Goal: Transaction & Acquisition: Purchase product/service

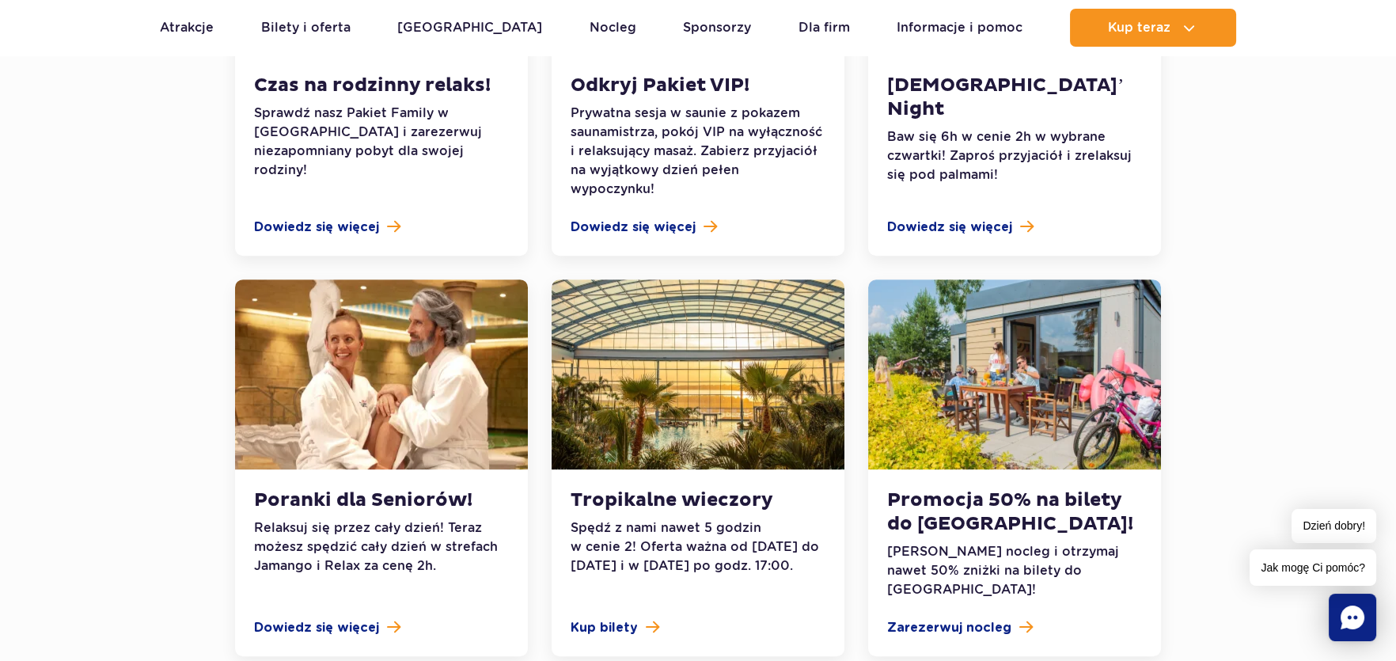
scroll to position [1662, 0]
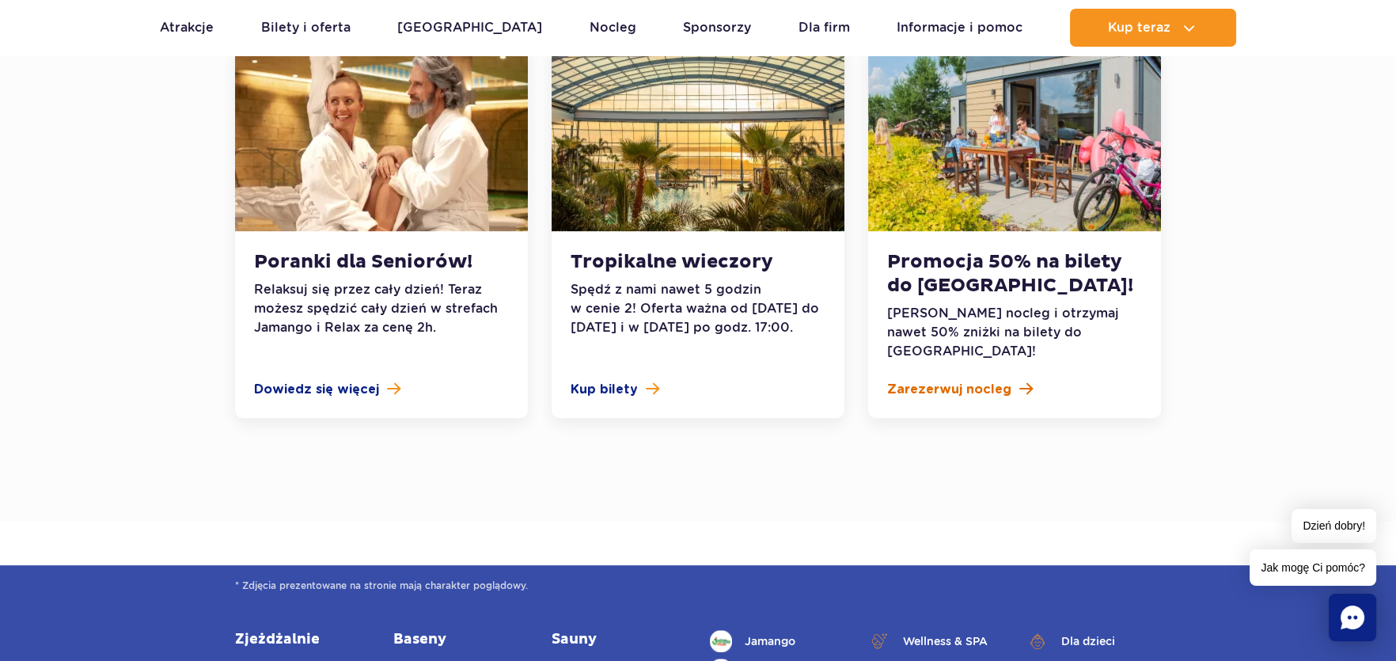
drag, startPoint x: 984, startPoint y: 342, endPoint x: 969, endPoint y: 334, distance: 17.0
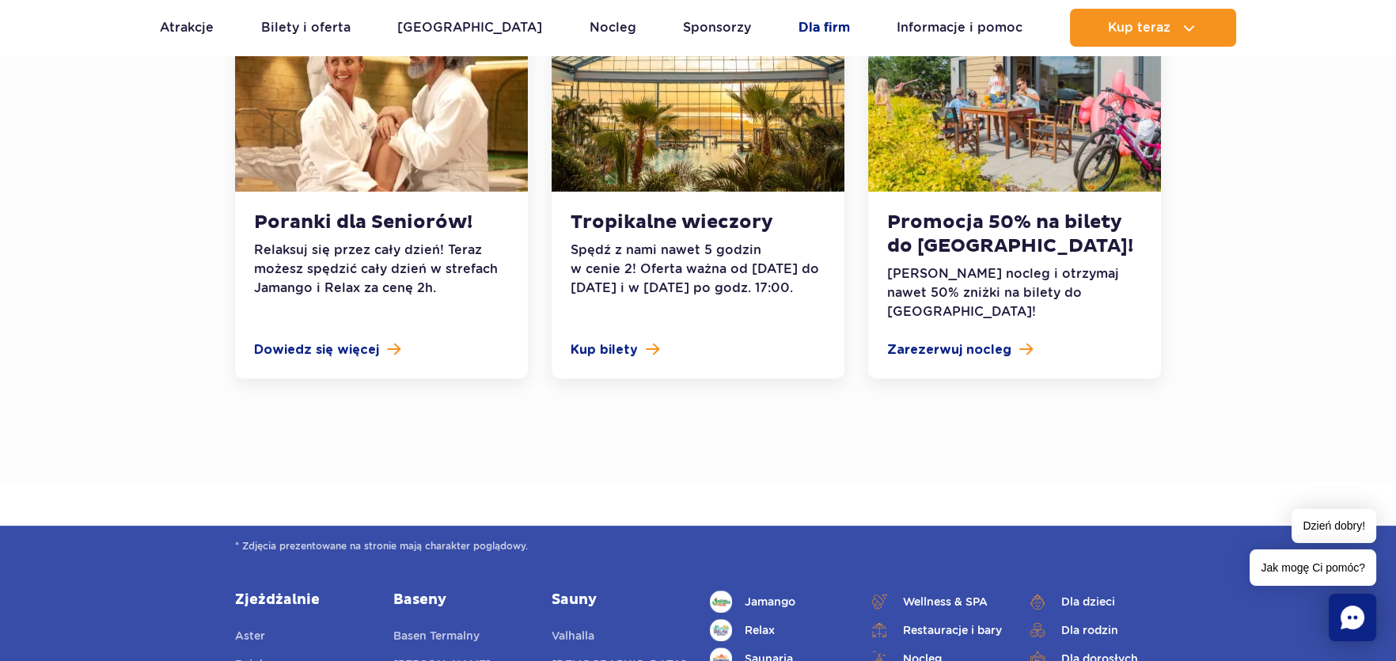
scroll to position [1741, 0]
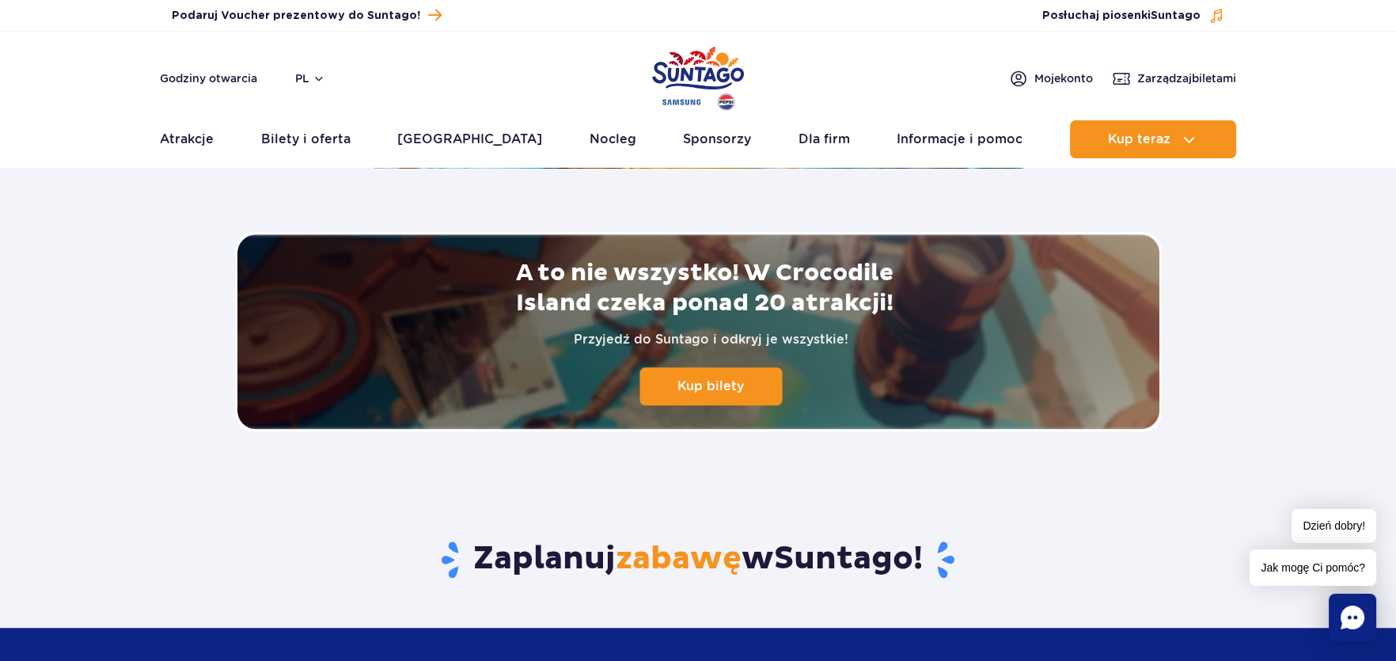
scroll to position [3482, 0]
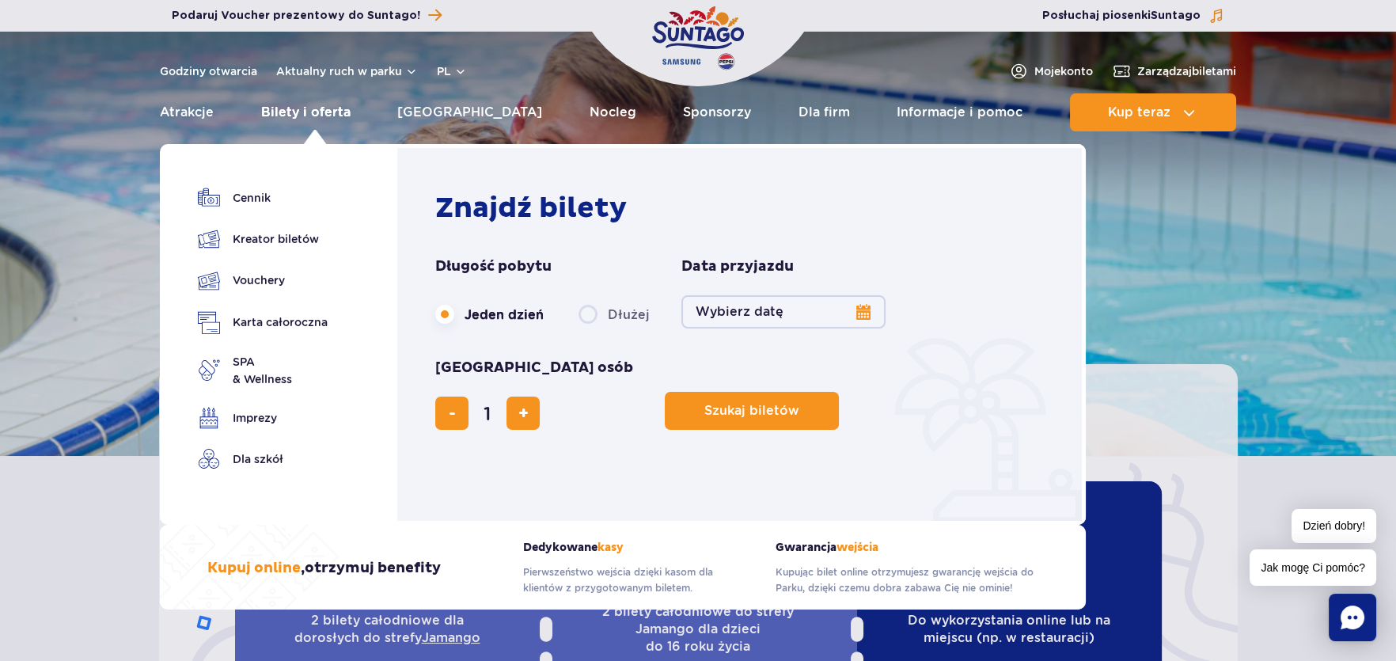
click at [277, 110] on link "Bilety i oferta" at bounding box center [305, 112] width 89 height 38
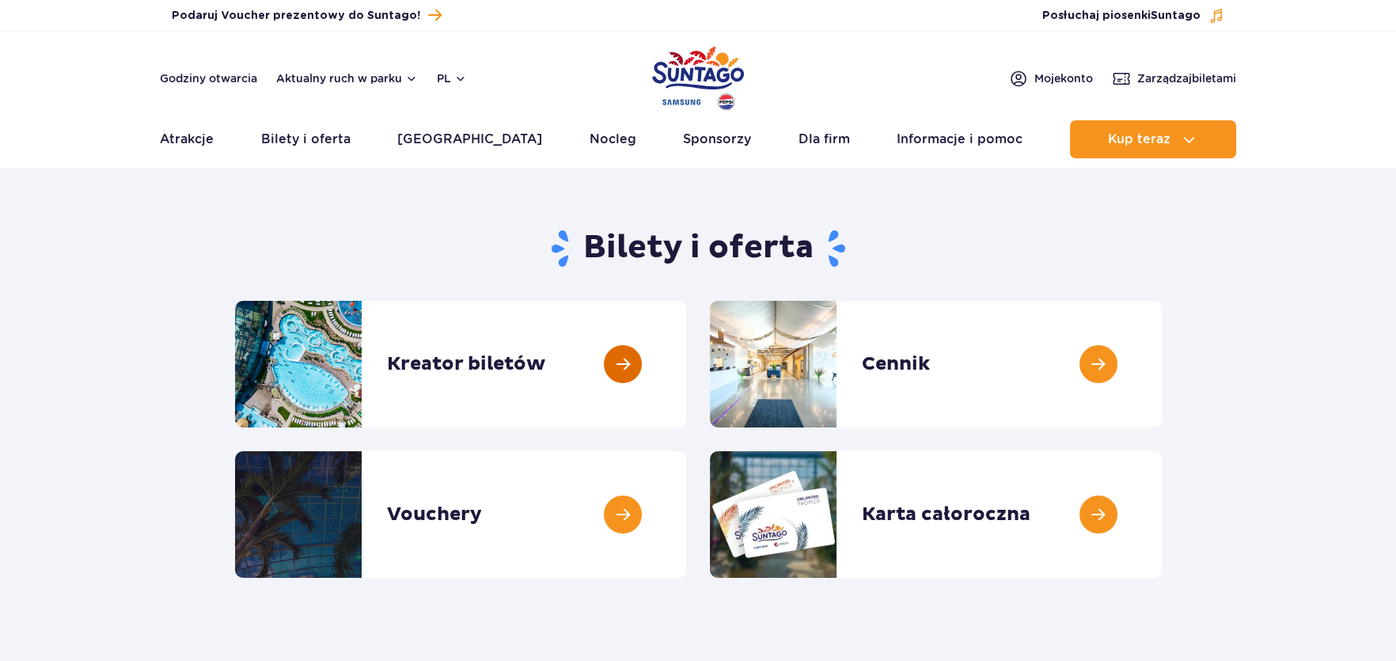
click at [686, 360] on link at bounding box center [686, 364] width 0 height 127
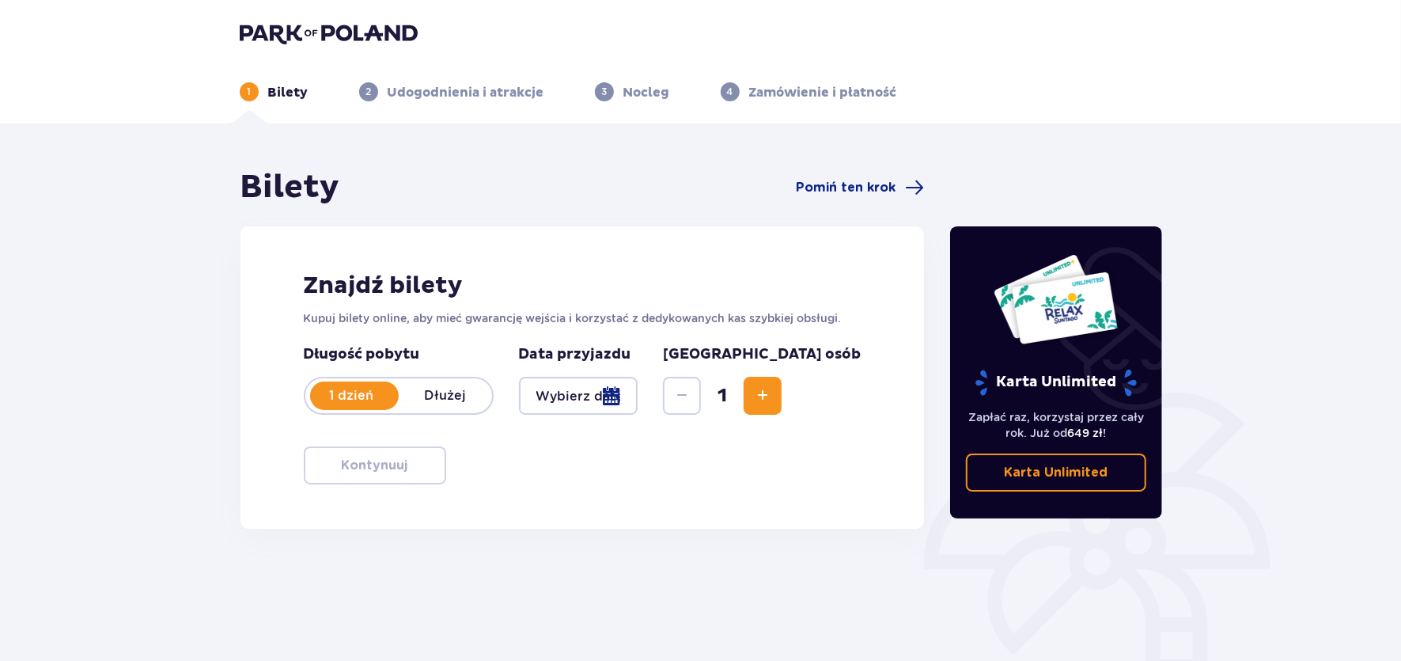
click at [597, 402] on div at bounding box center [578, 396] width 119 height 38
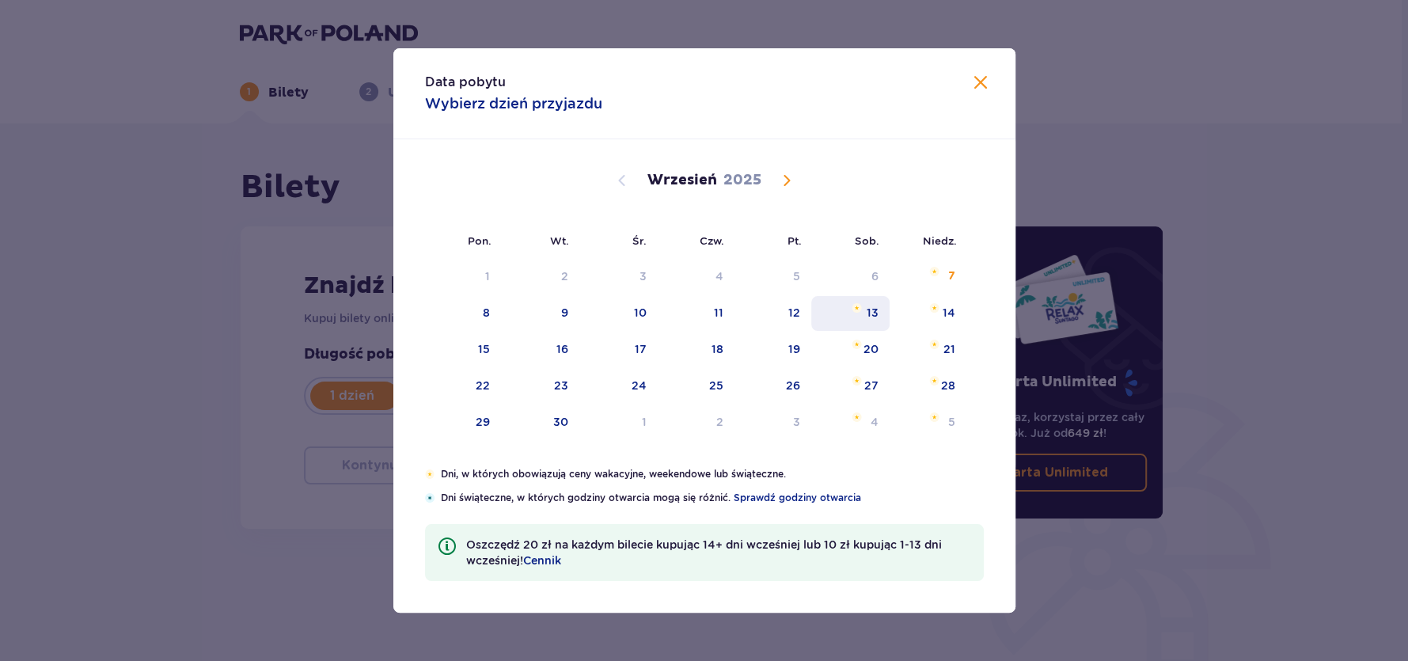
click at [866, 309] on div "13" at bounding box center [872, 313] width 12 height 16
type input "[DATE]"
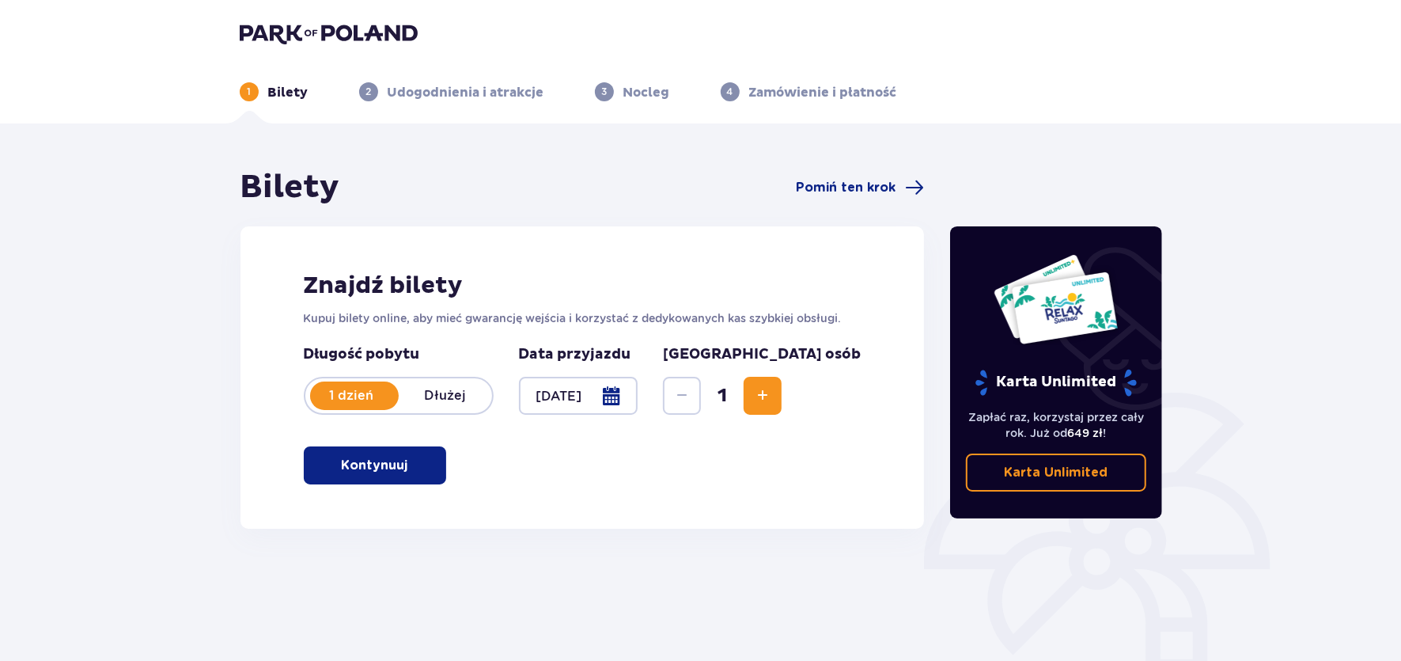
click at [772, 389] on span "Increase" at bounding box center [762, 395] width 19 height 19
click at [362, 478] on button "Kontynuuj" at bounding box center [375, 465] width 142 height 38
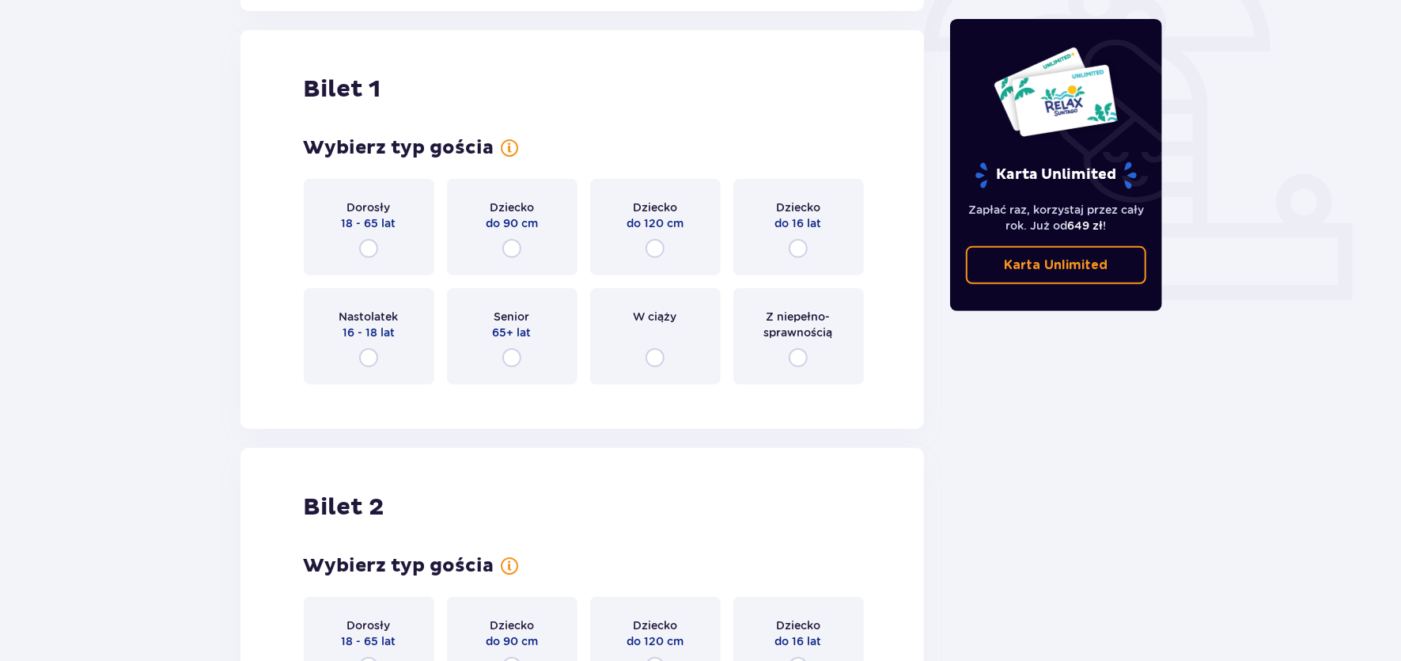
scroll to position [528, 0]
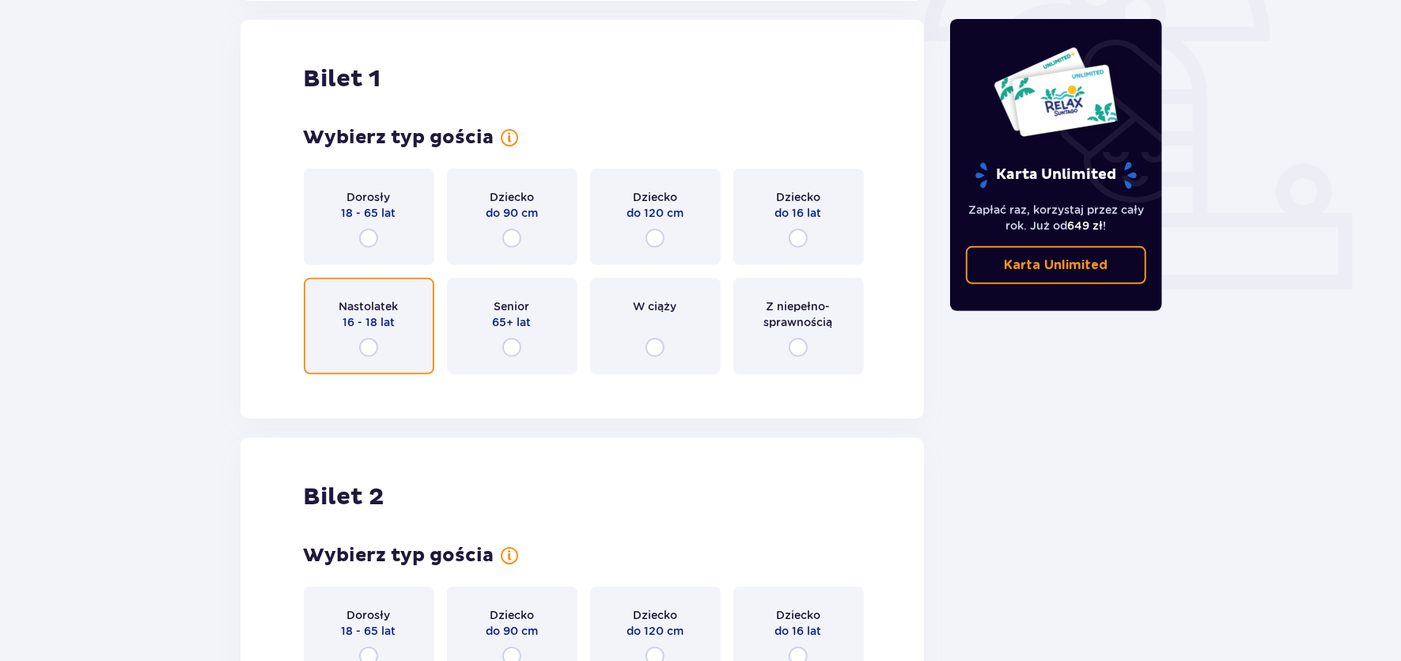
click at [359, 349] on input "radio" at bounding box center [368, 347] width 19 height 19
radio input "true"
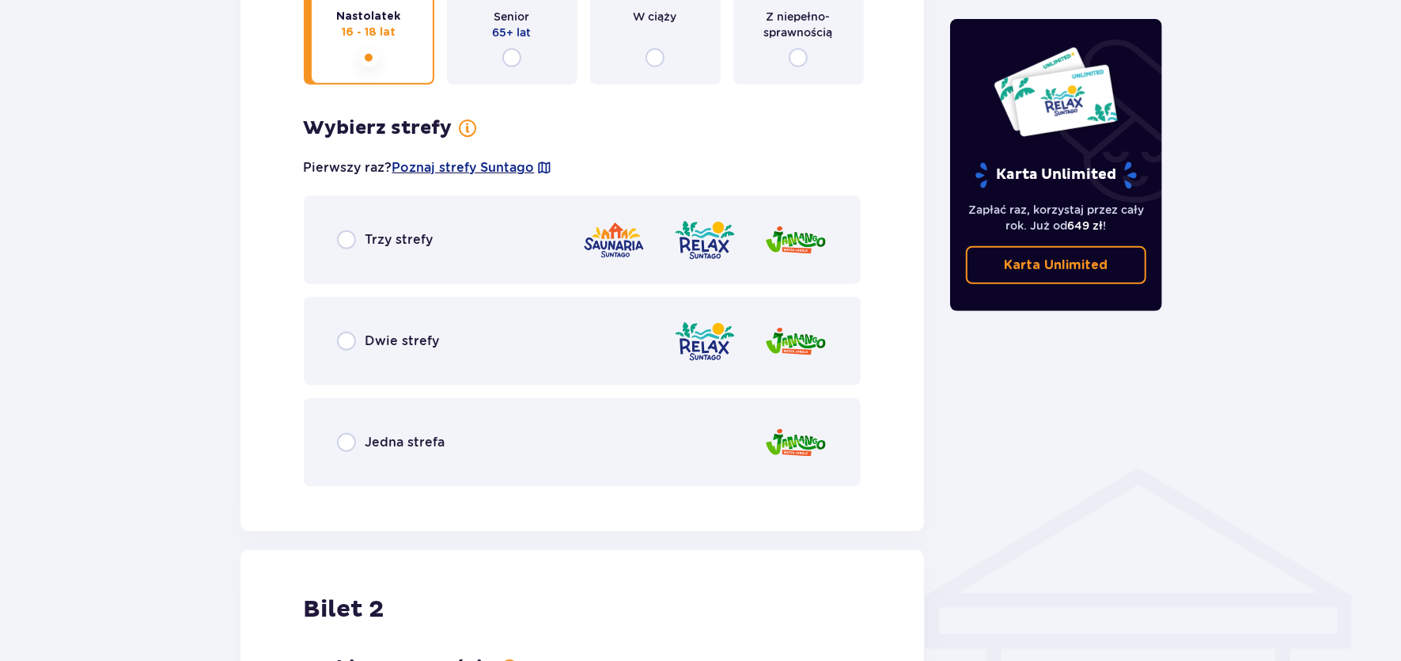
scroll to position [677, 0]
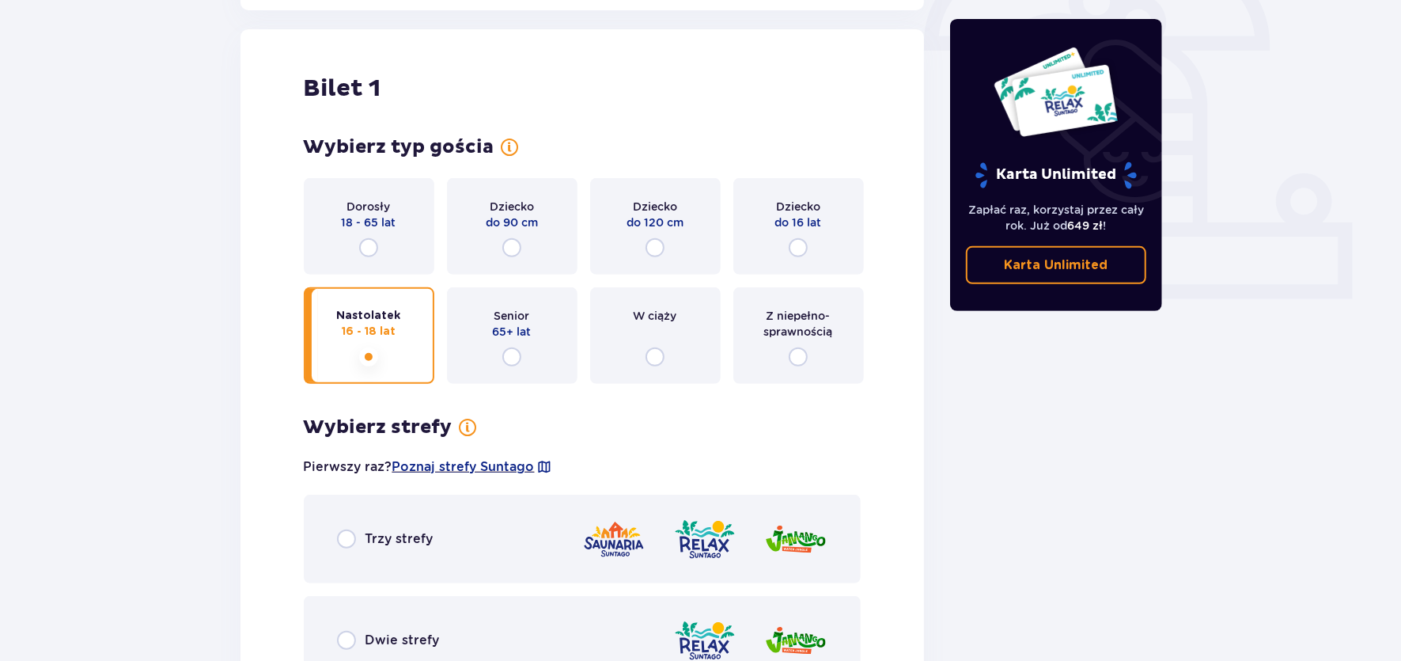
click at [381, 245] on div "Dorosły 18 - 65 lat" at bounding box center [369, 226] width 131 height 97
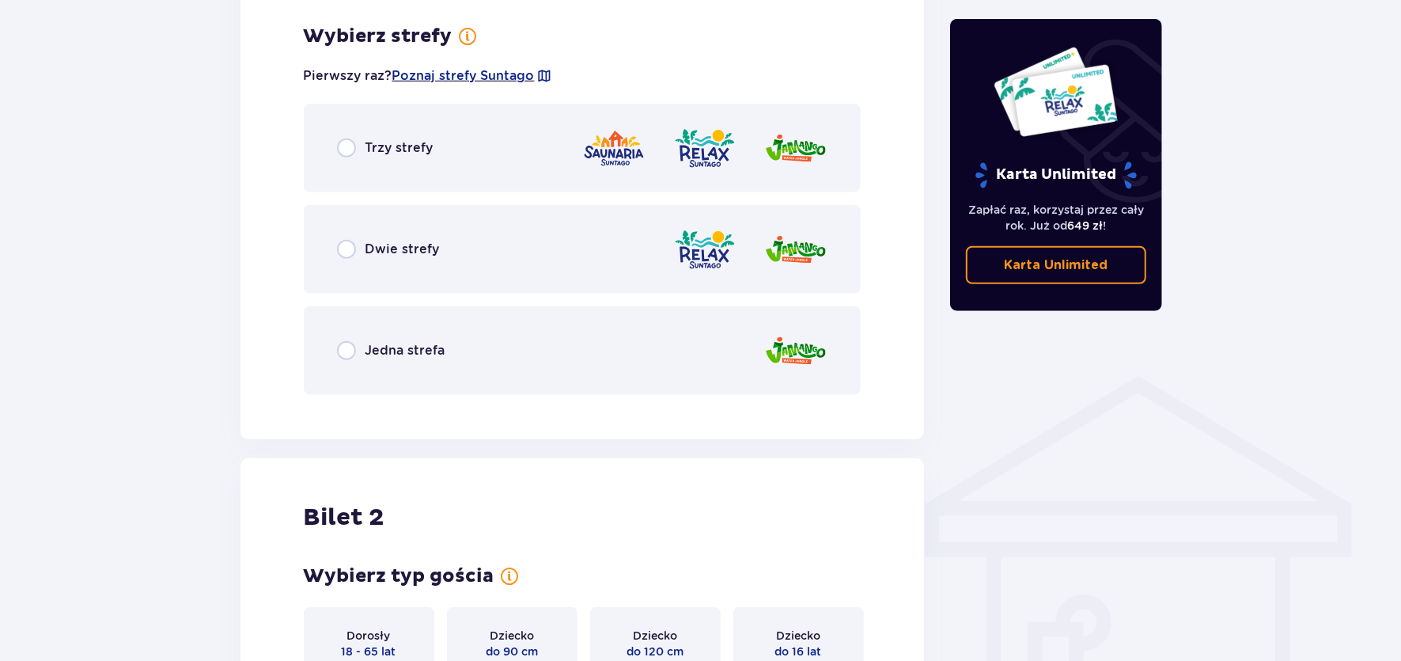
scroll to position [914, 0]
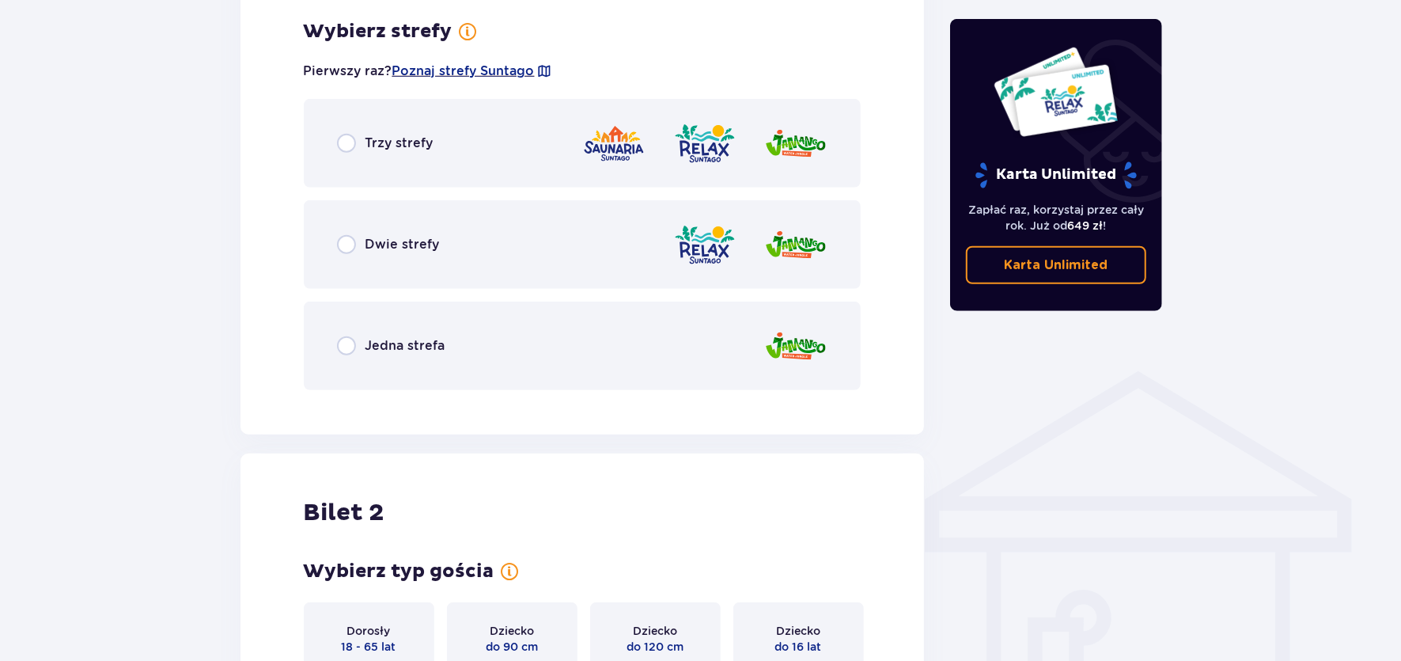
click at [360, 349] on div "Jedna strefa" at bounding box center [391, 345] width 108 height 19
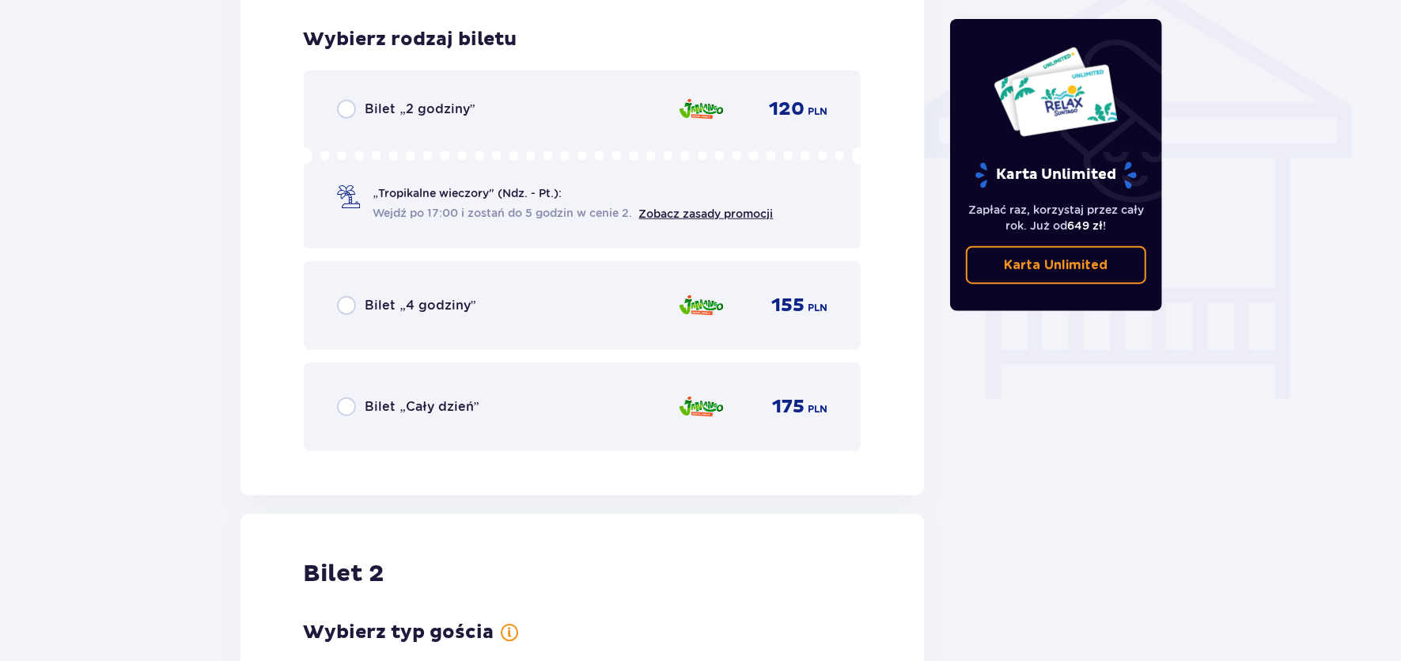
scroll to position [1316, 0]
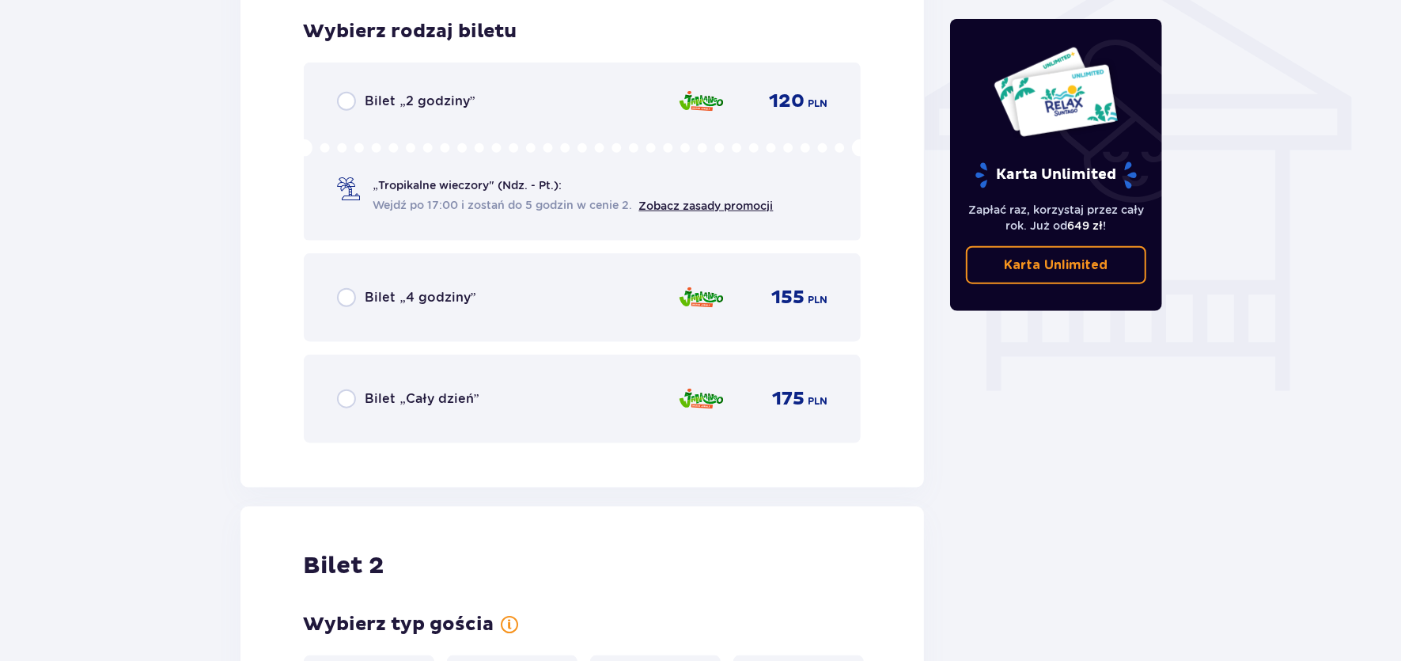
drag, startPoint x: 386, startPoint y: 290, endPoint x: 378, endPoint y: 286, distance: 8.8
click at [385, 289] on p "Bilet „4 godziny”" at bounding box center [421, 297] width 111 height 17
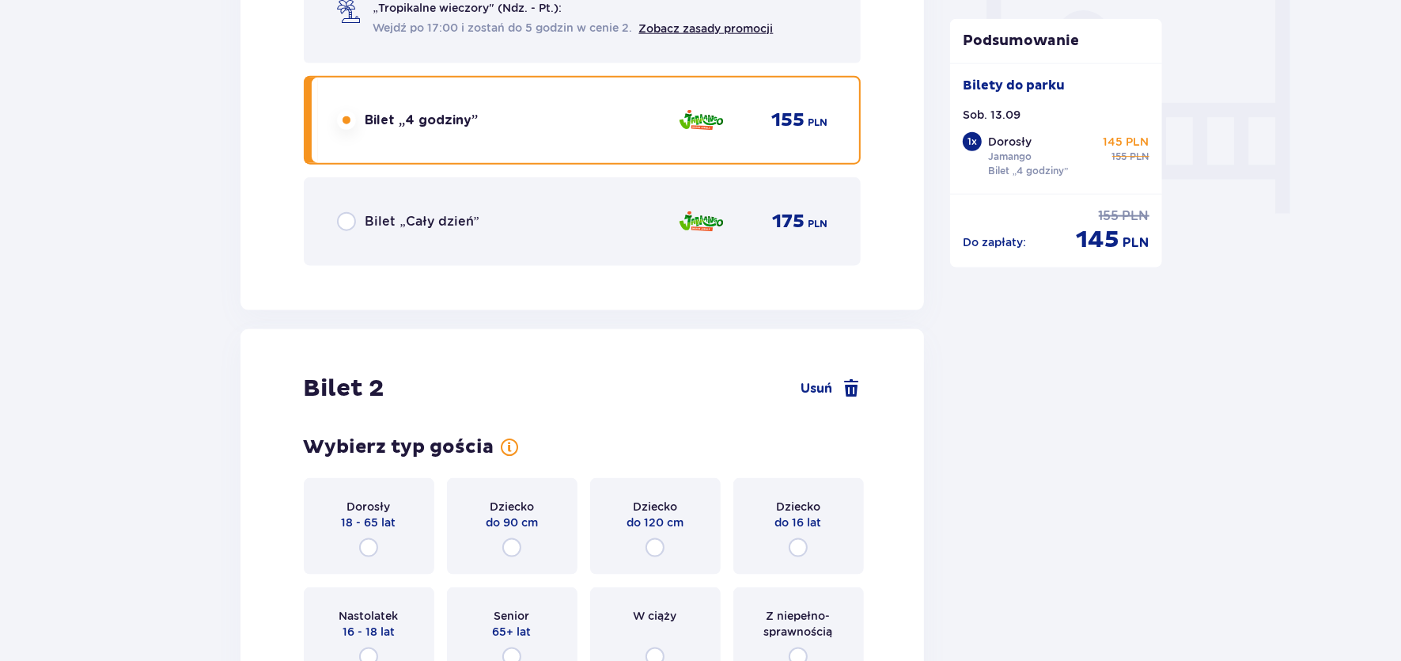
scroll to position [1731, 0]
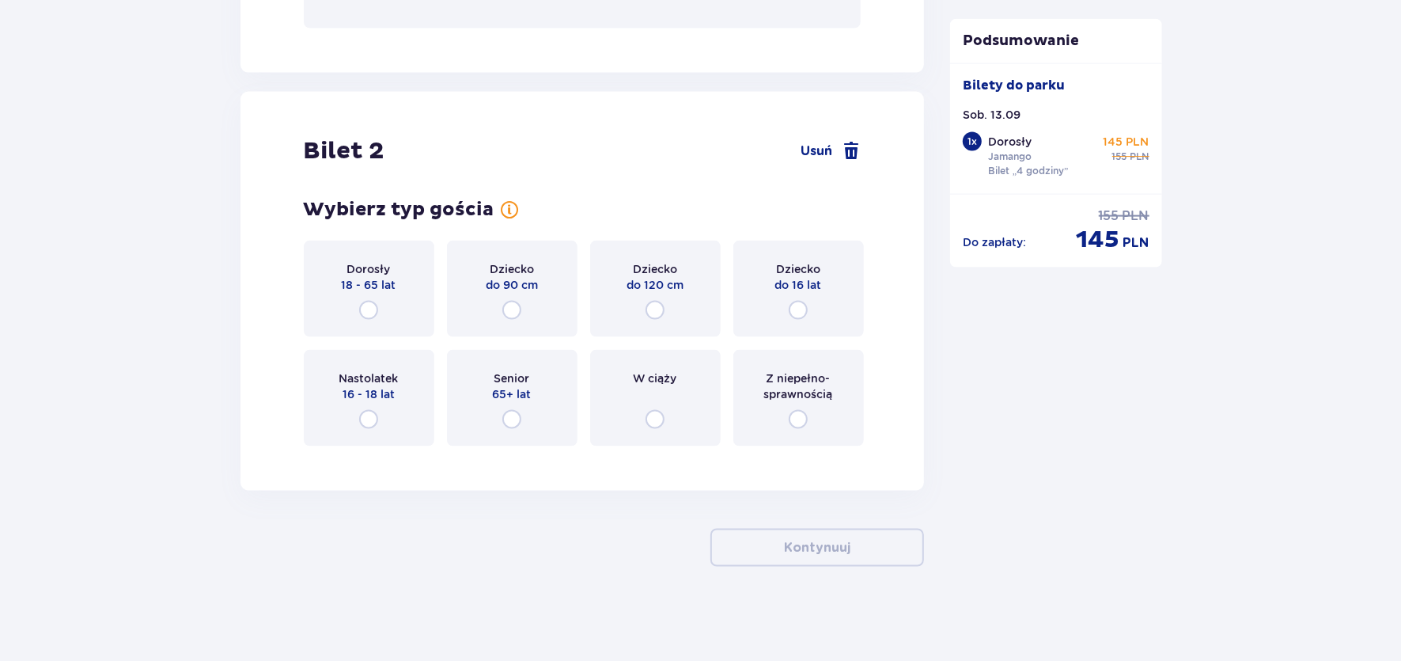
click at [816, 314] on div "Dziecko do 16 lat" at bounding box center [799, 289] width 131 height 97
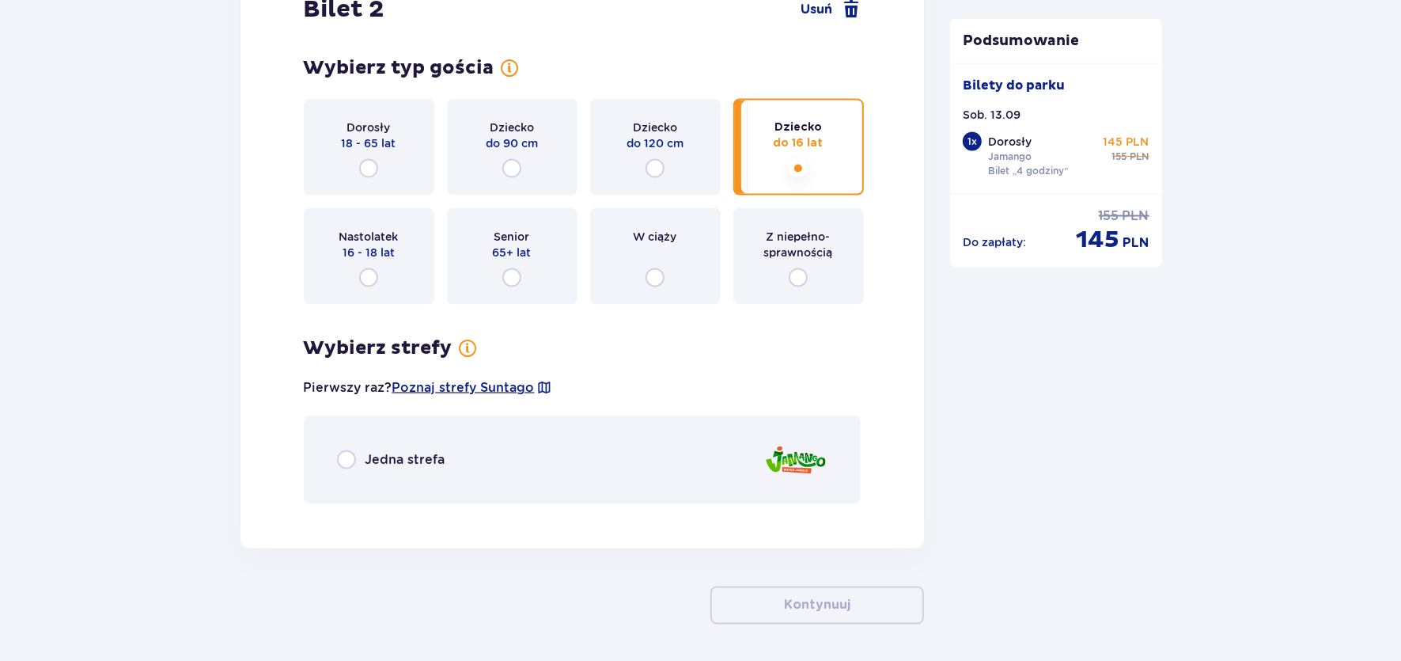
scroll to position [1929, 0]
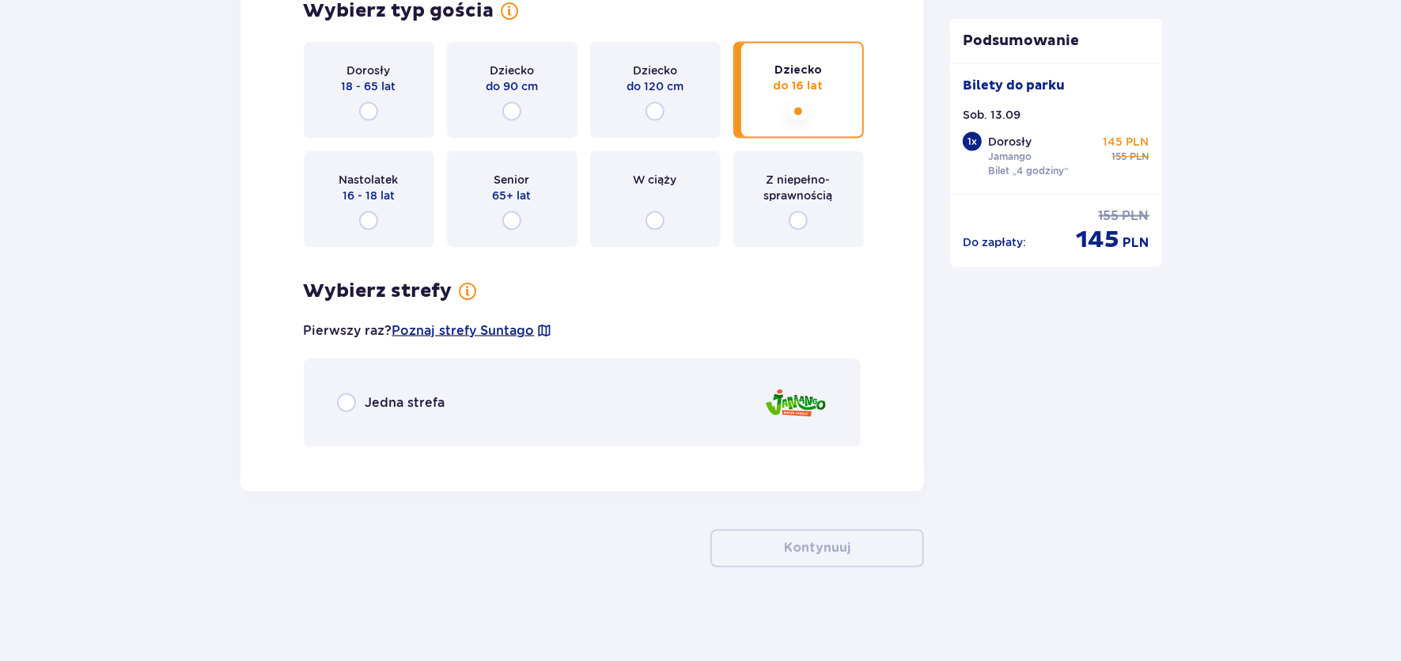
click at [528, 393] on div "Jedna strefa" at bounding box center [583, 402] width 558 height 89
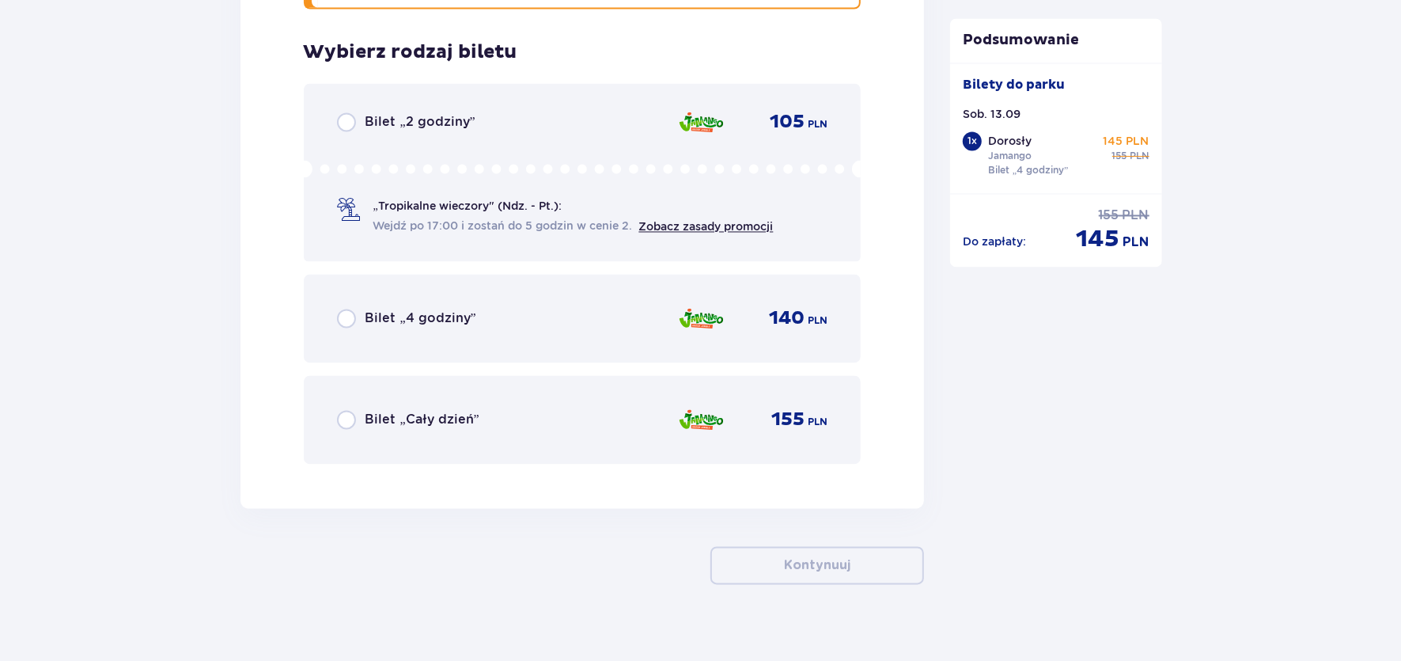
scroll to position [2384, 0]
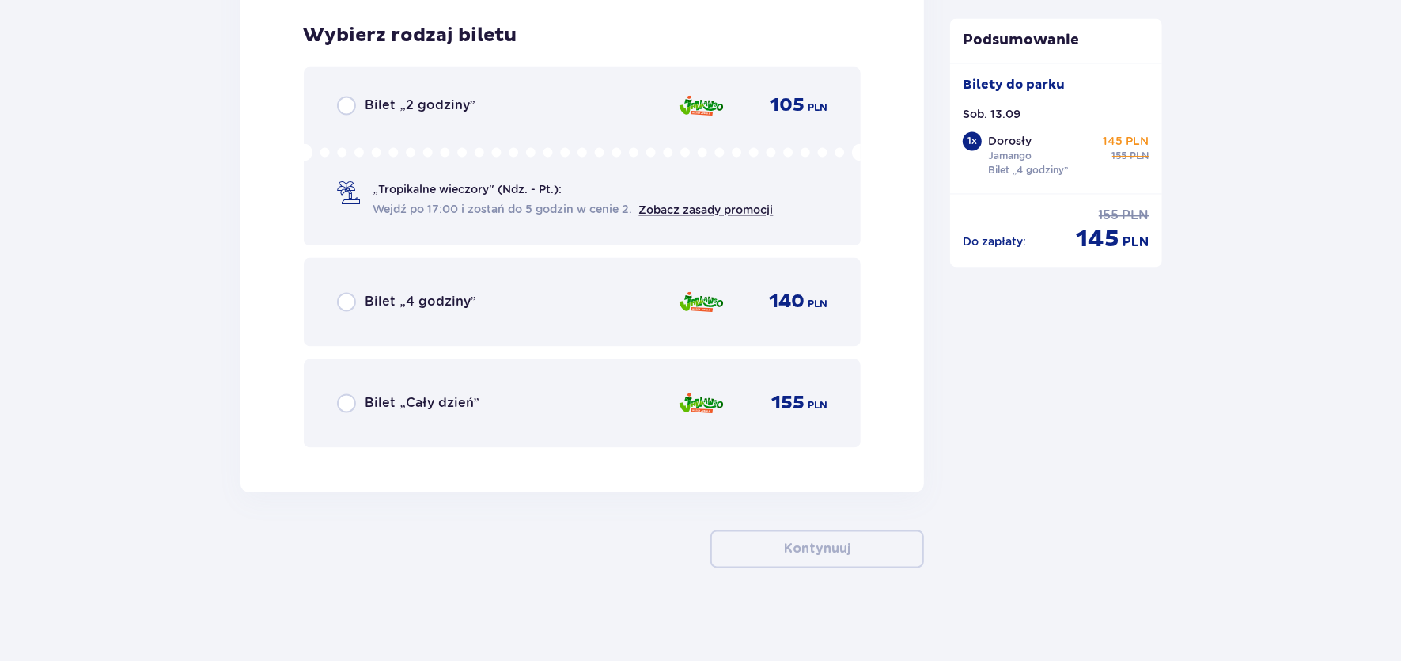
click at [514, 317] on div "Bilet „4 godziny” 140 PLN" at bounding box center [583, 301] width 558 height 89
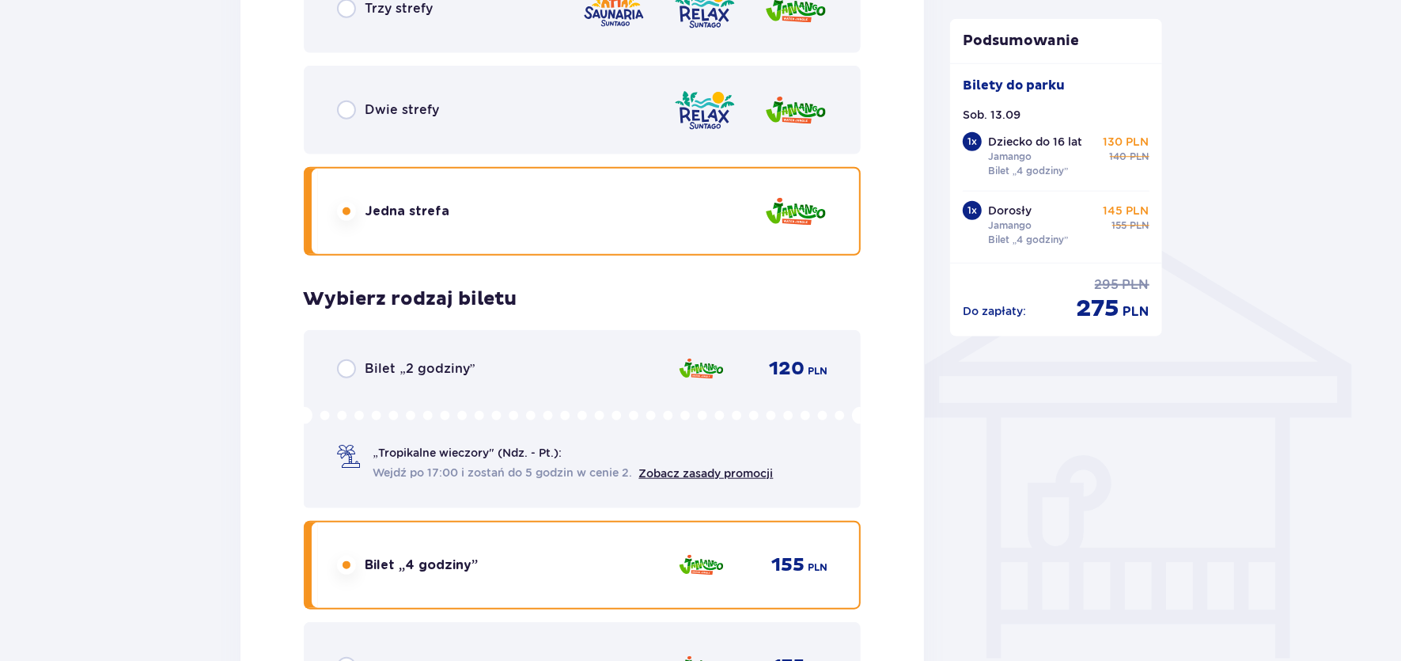
scroll to position [1359, 0]
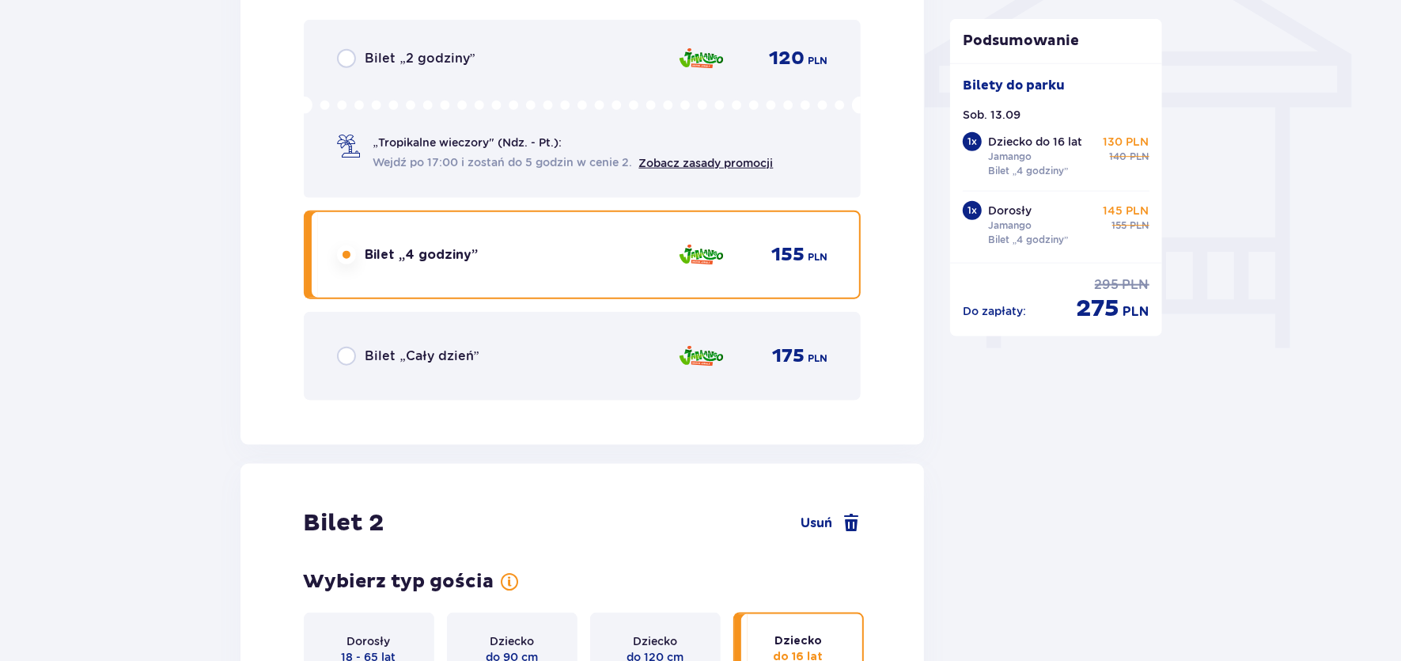
click at [604, 362] on div "Bilet „Cały dzień” 175 PLN" at bounding box center [582, 355] width 491 height 33
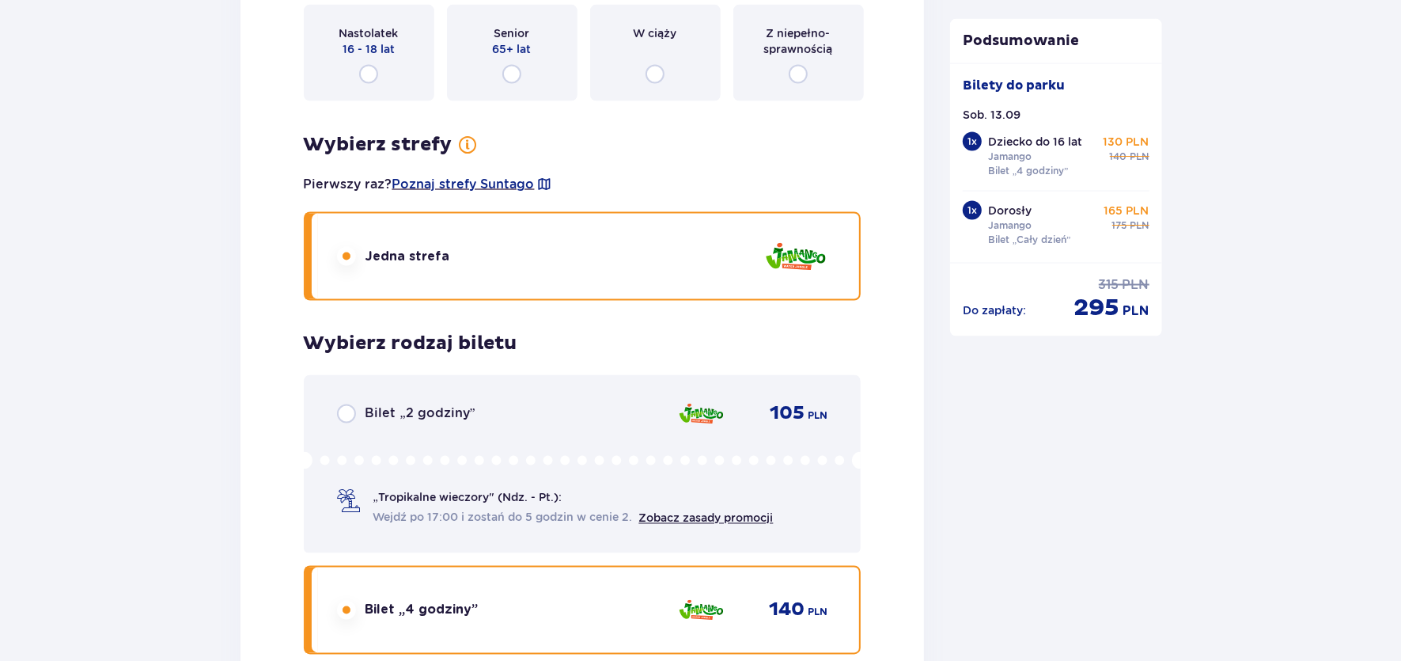
scroll to position [2546, 0]
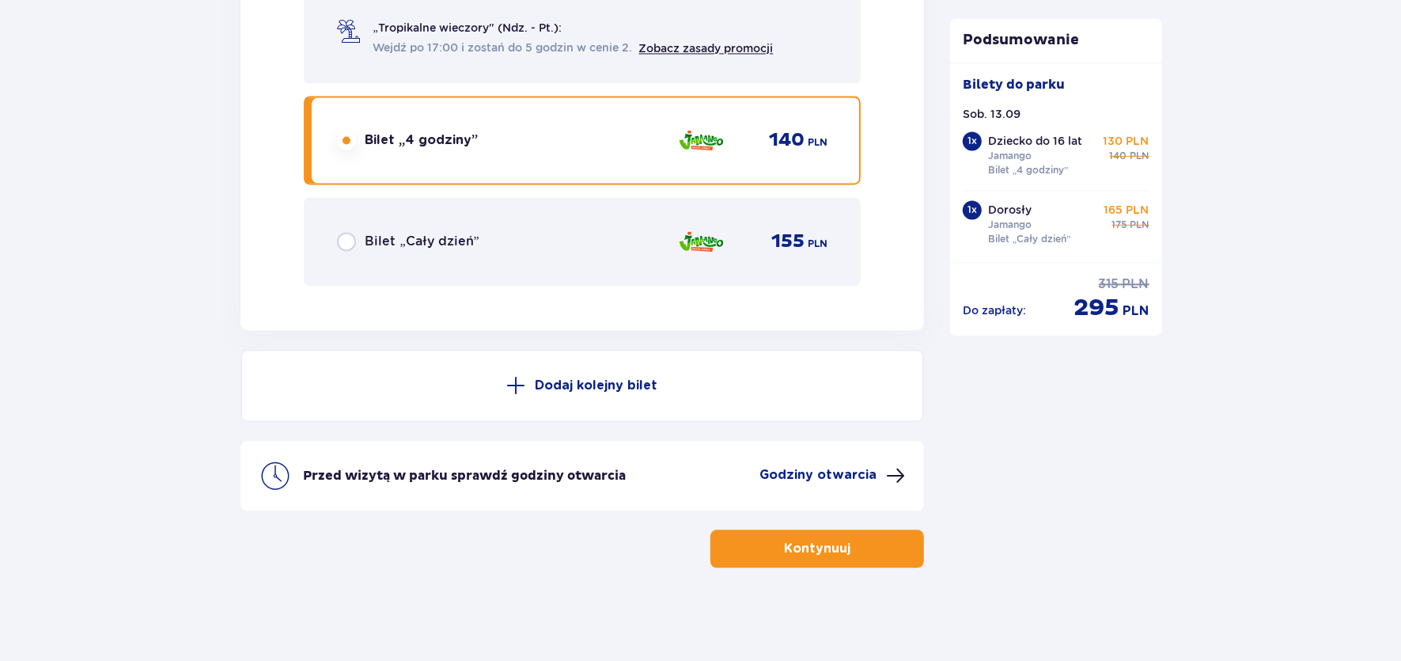
click at [481, 248] on div "Bilet „Cały dzień” 155 PLN" at bounding box center [582, 241] width 491 height 33
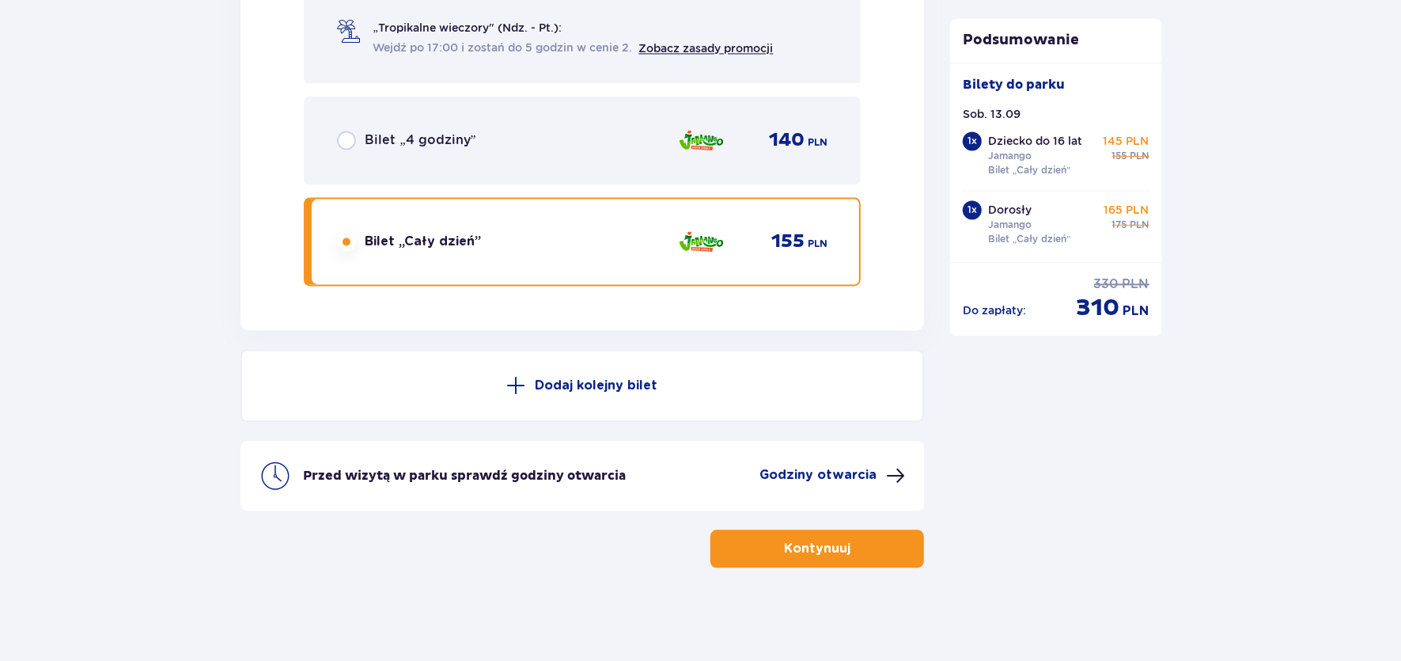
click at [865, 466] on p "Godziny otwarcia" at bounding box center [818, 474] width 117 height 17
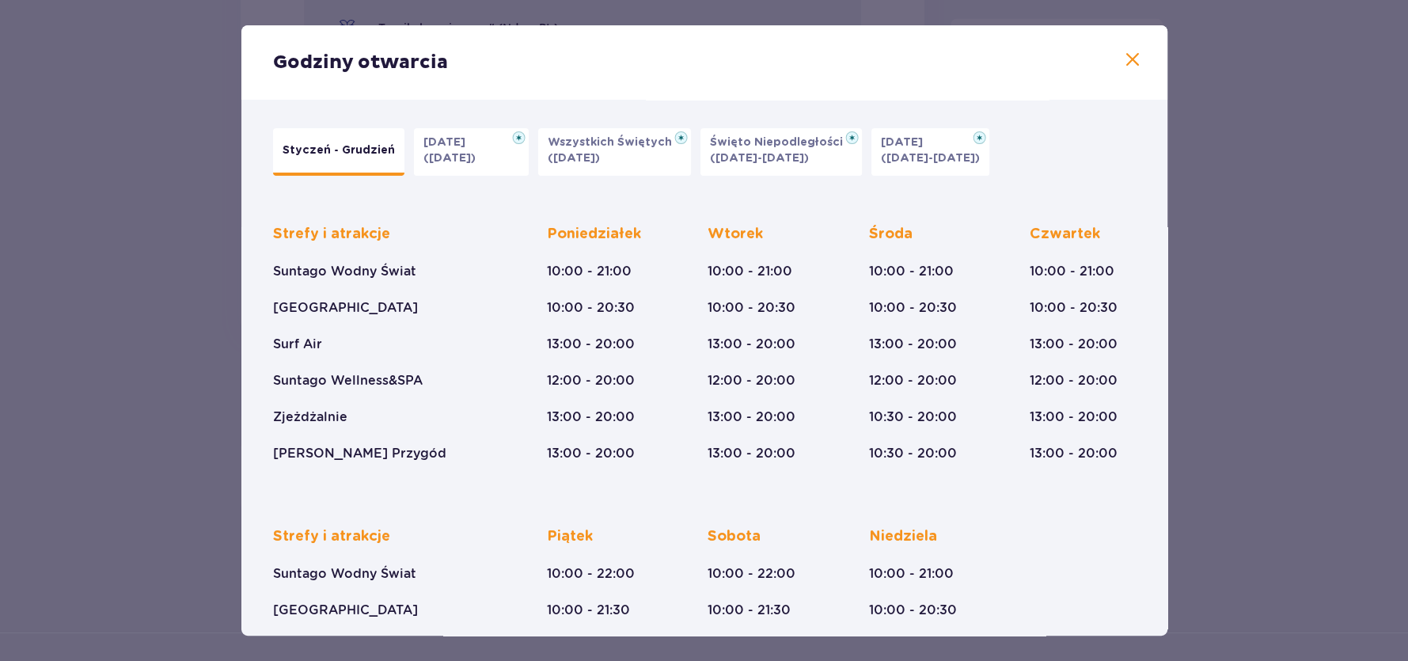
click at [475, 142] on p "[DATE]" at bounding box center [448, 143] width 51 height 16
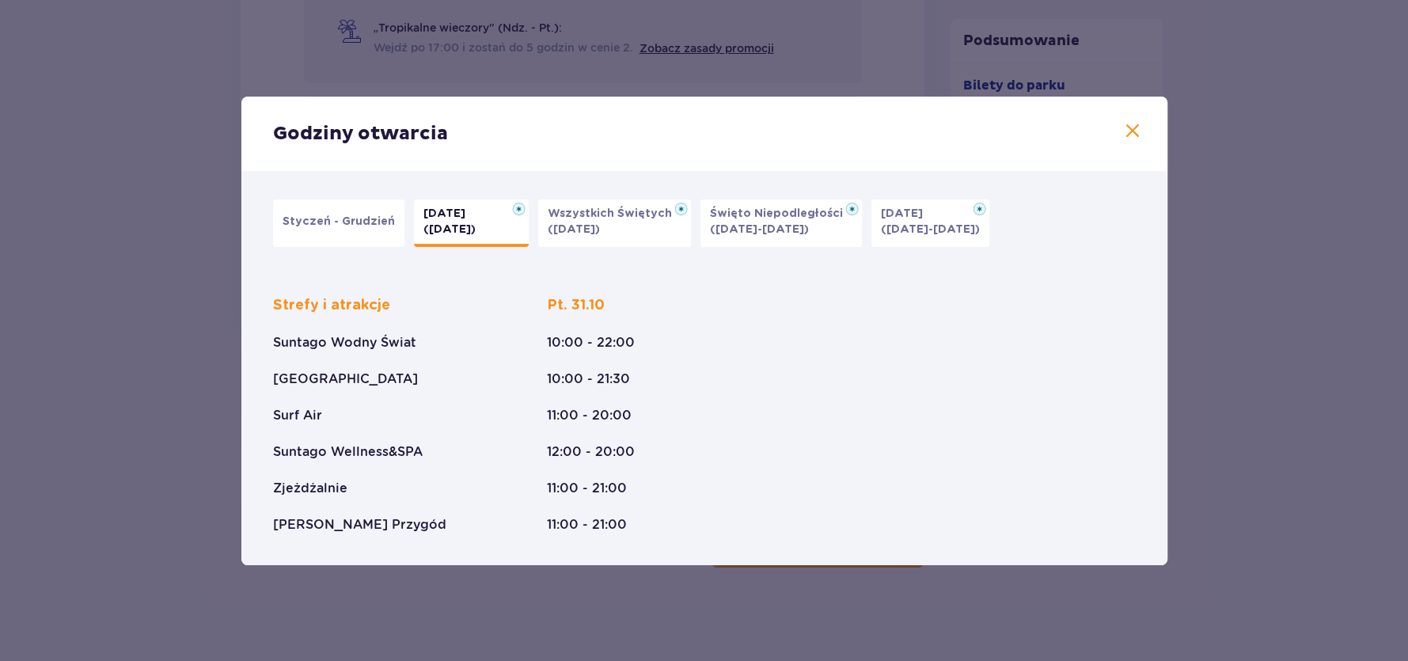
click at [302, 204] on button "Styczeń - Grudzień" at bounding box center [338, 222] width 131 height 47
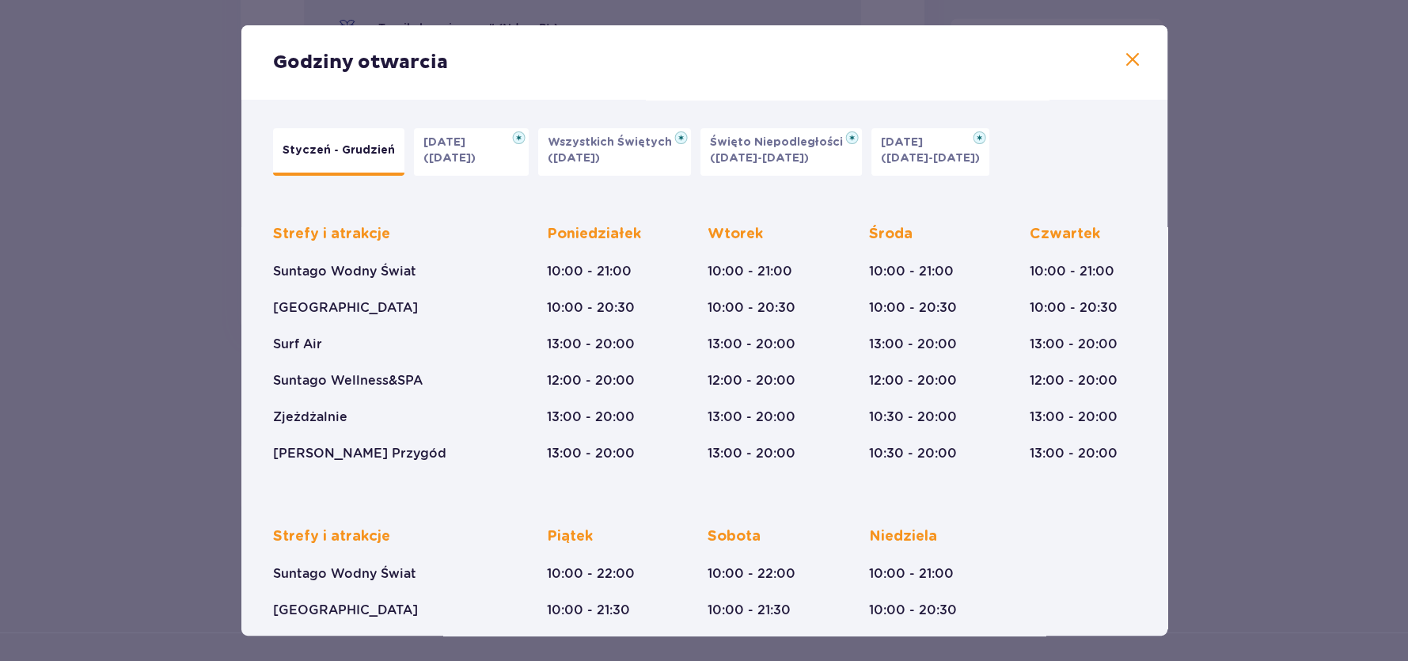
click at [772, 150] on p "([DATE]-[DATE])" at bounding box center [759, 158] width 99 height 16
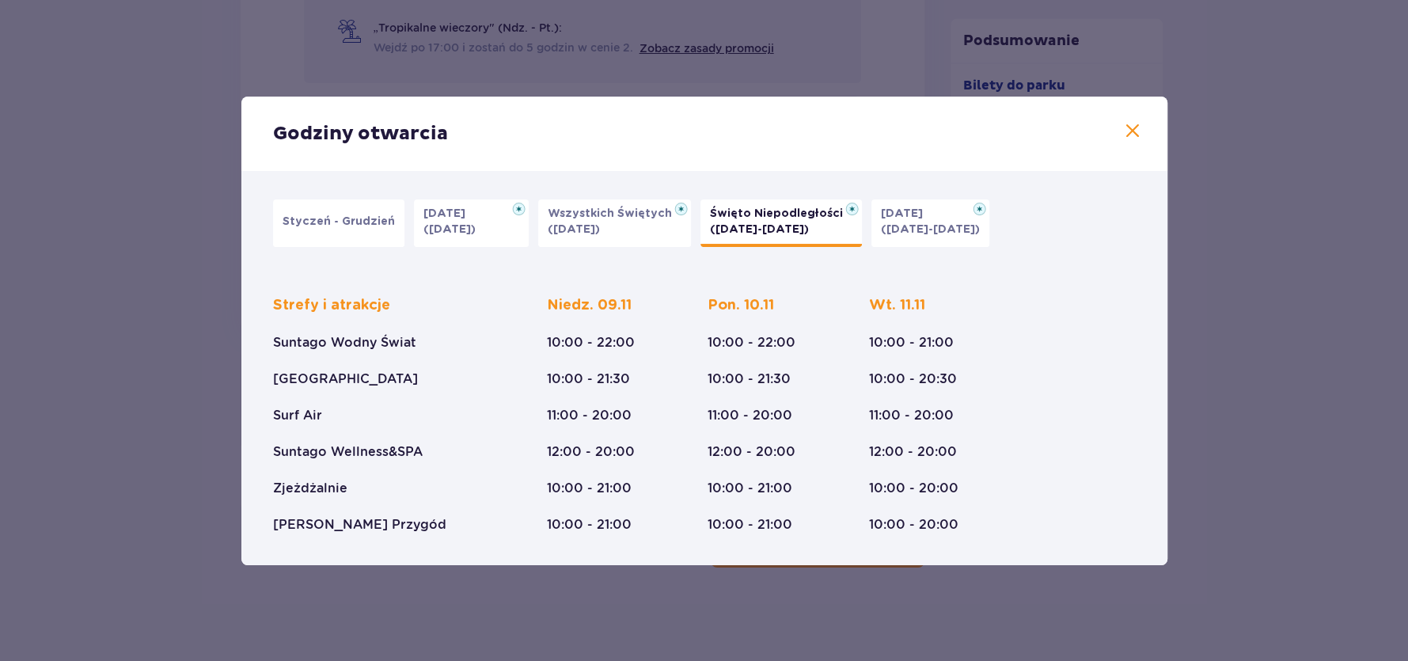
click at [1134, 122] on span at bounding box center [1132, 131] width 19 height 19
